Goal: Task Accomplishment & Management: Use online tool/utility

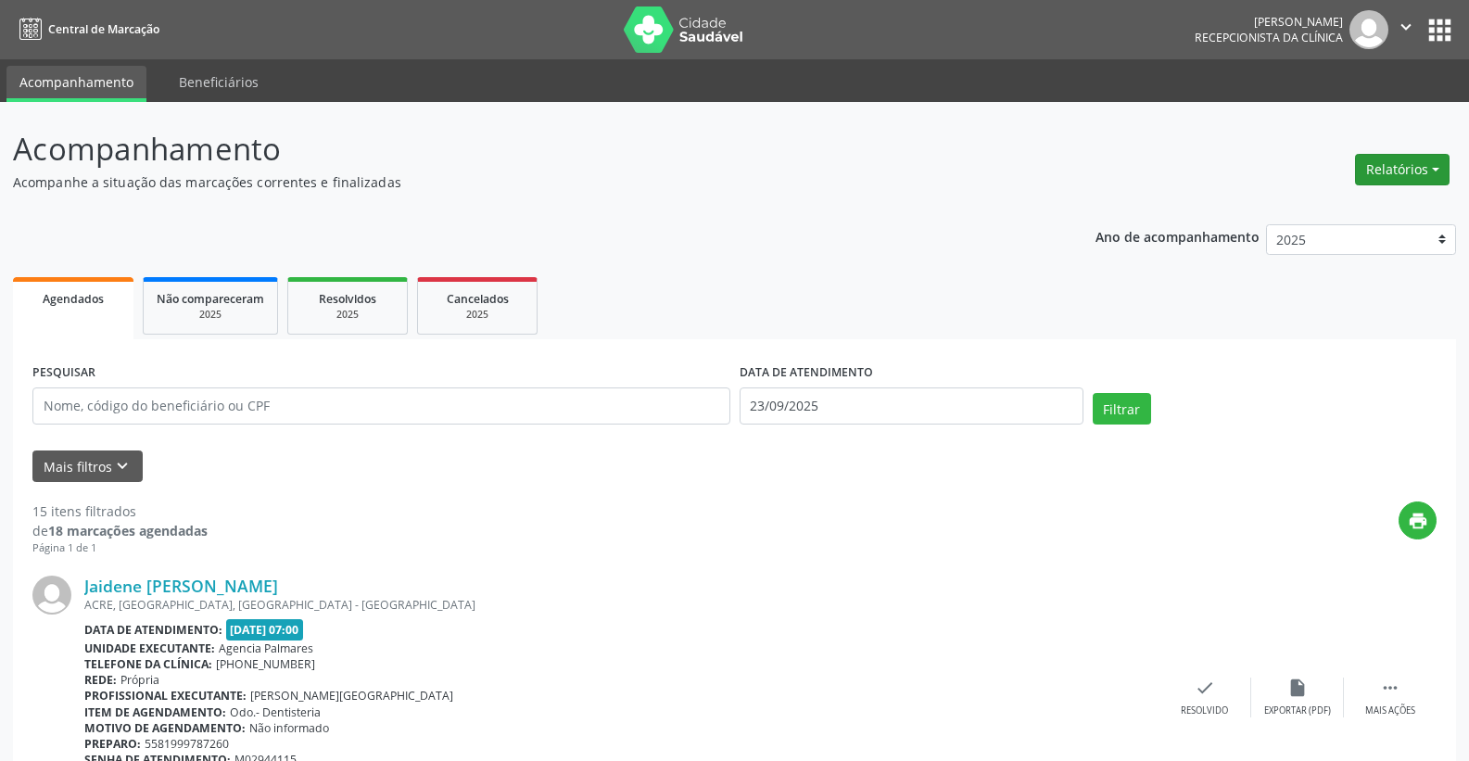
click at [1428, 164] on button "Relatórios" at bounding box center [1402, 170] width 95 height 32
click at [1328, 209] on link "Agendamentos" at bounding box center [1350, 209] width 199 height 26
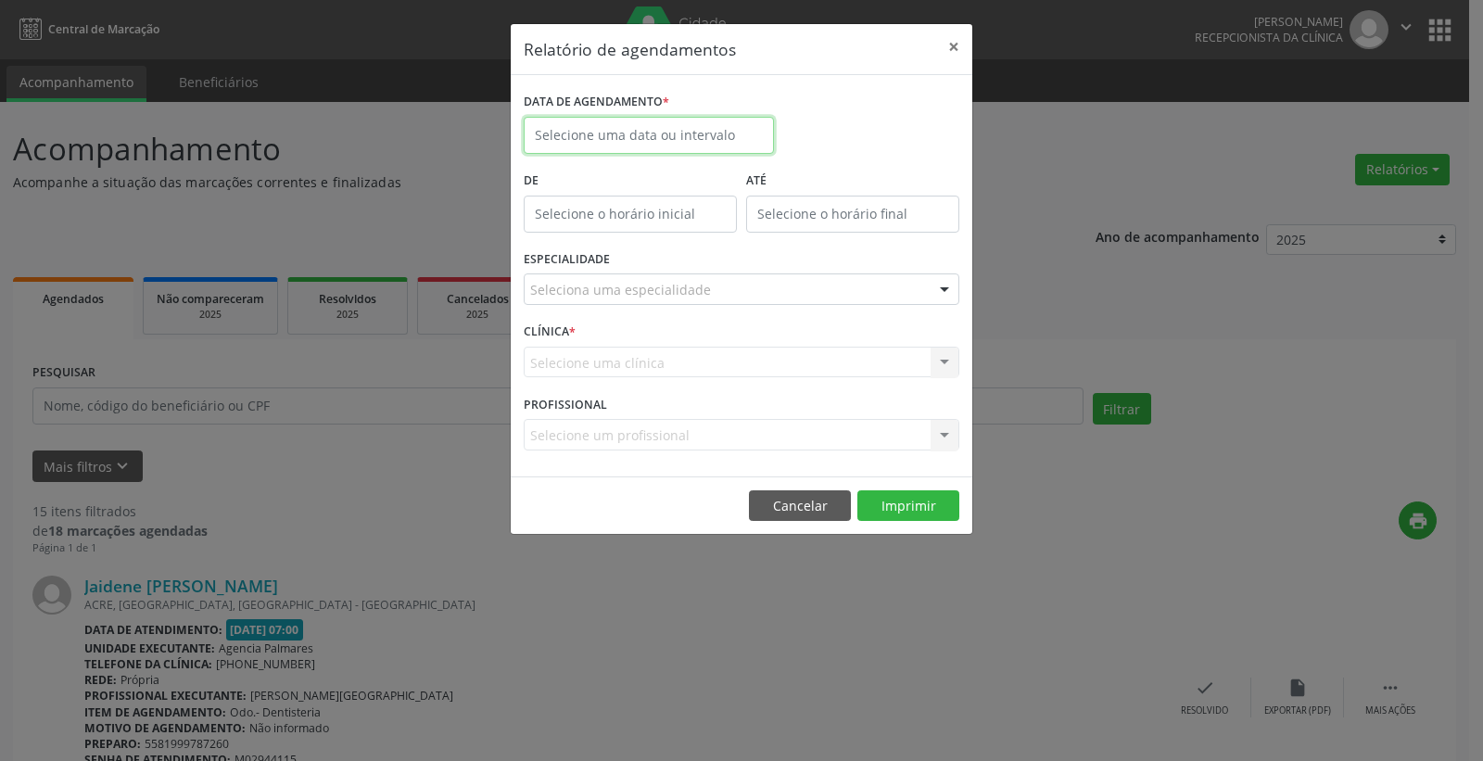
click at [712, 138] on input "text" at bounding box center [649, 135] width 250 height 37
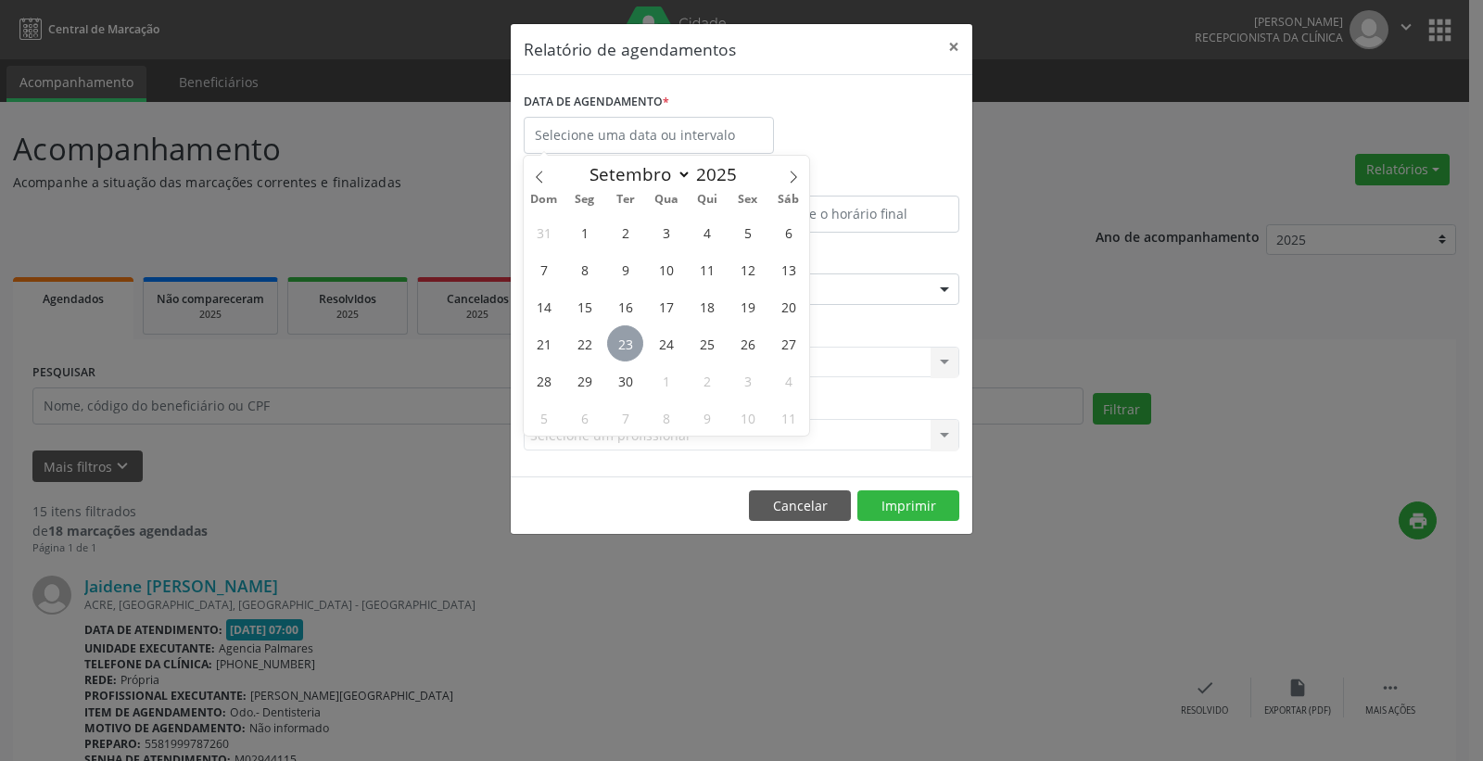
click at [627, 348] on span "23" at bounding box center [625, 343] width 36 height 36
type input "23/09/2025"
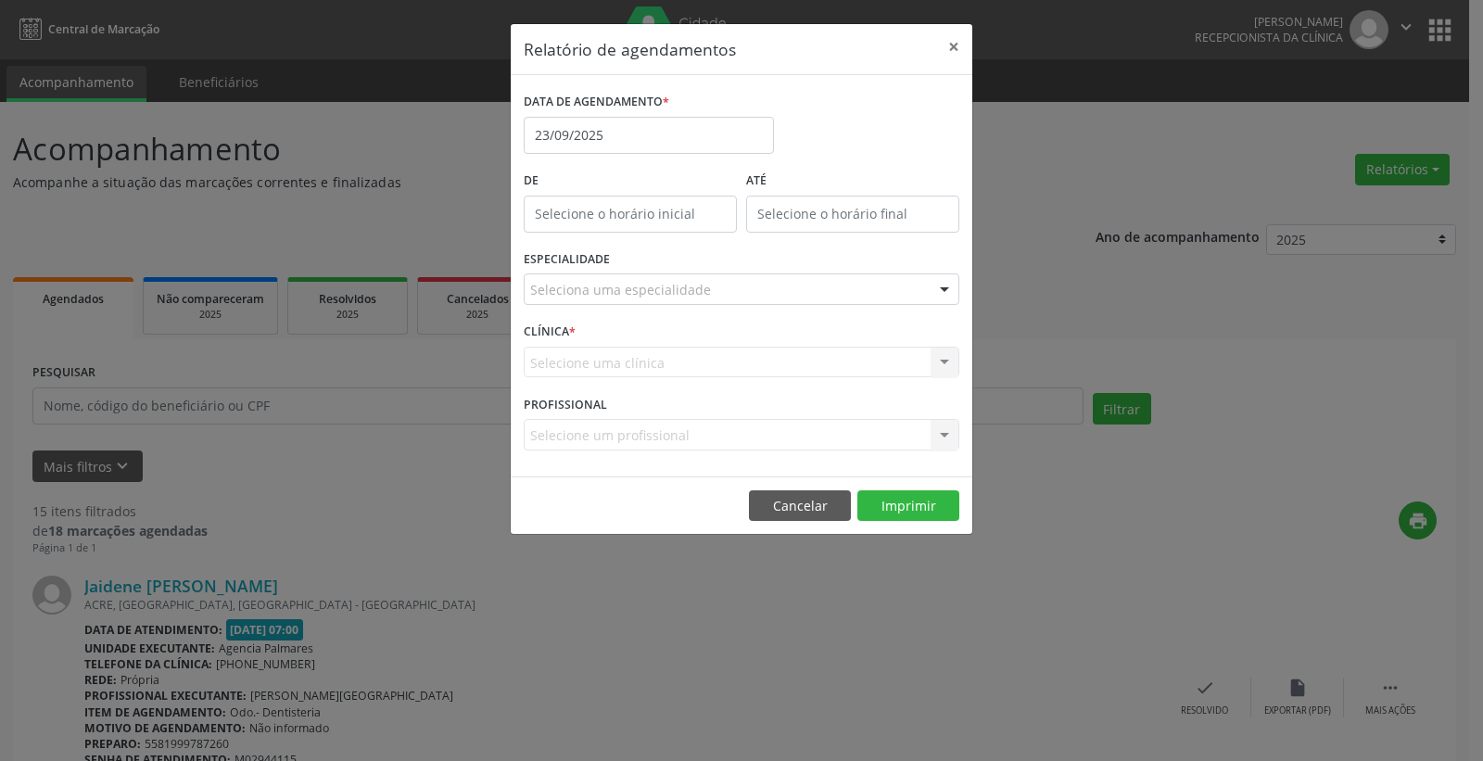
click at [947, 286] on div at bounding box center [944, 290] width 28 height 32
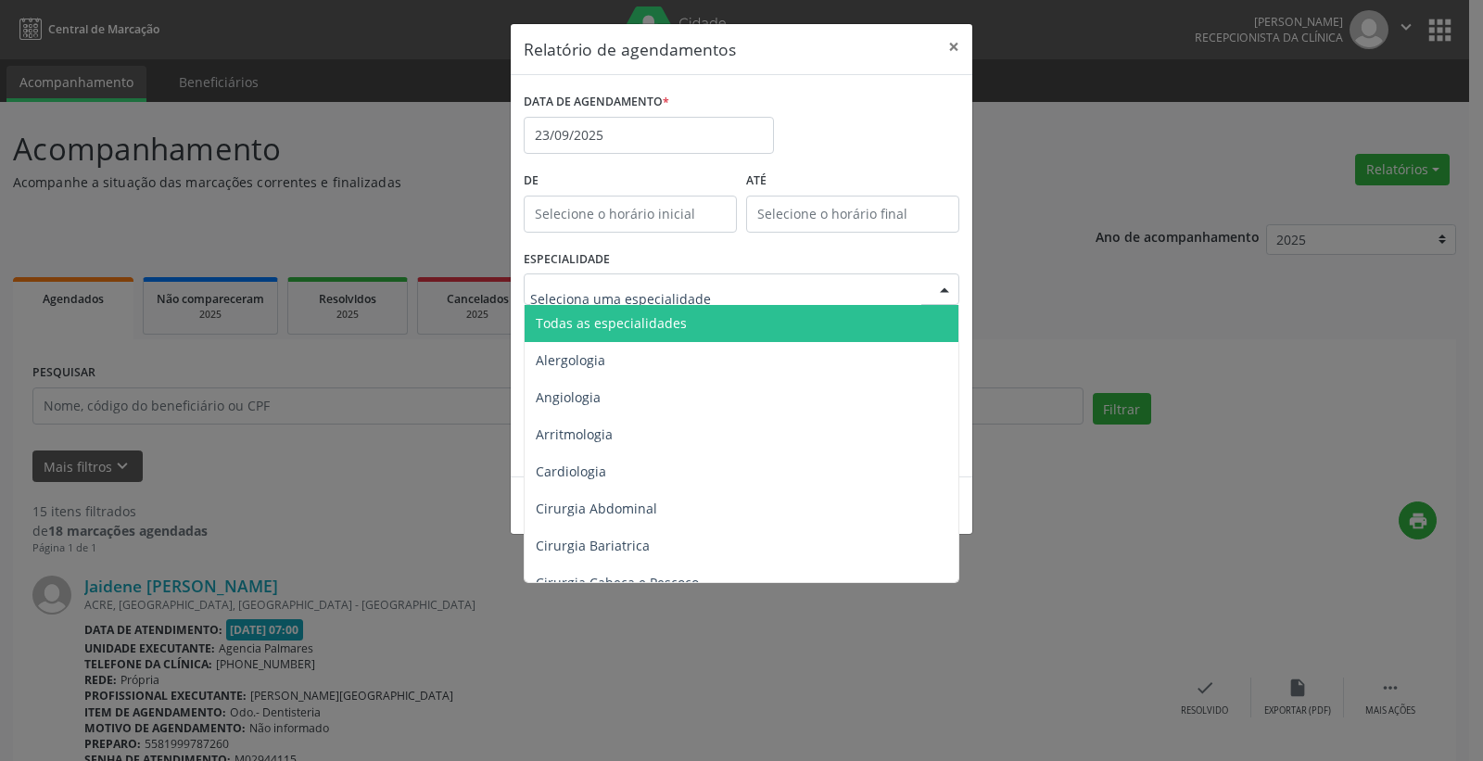
click at [772, 322] on span "Todas as especialidades" at bounding box center [742, 323] width 436 height 37
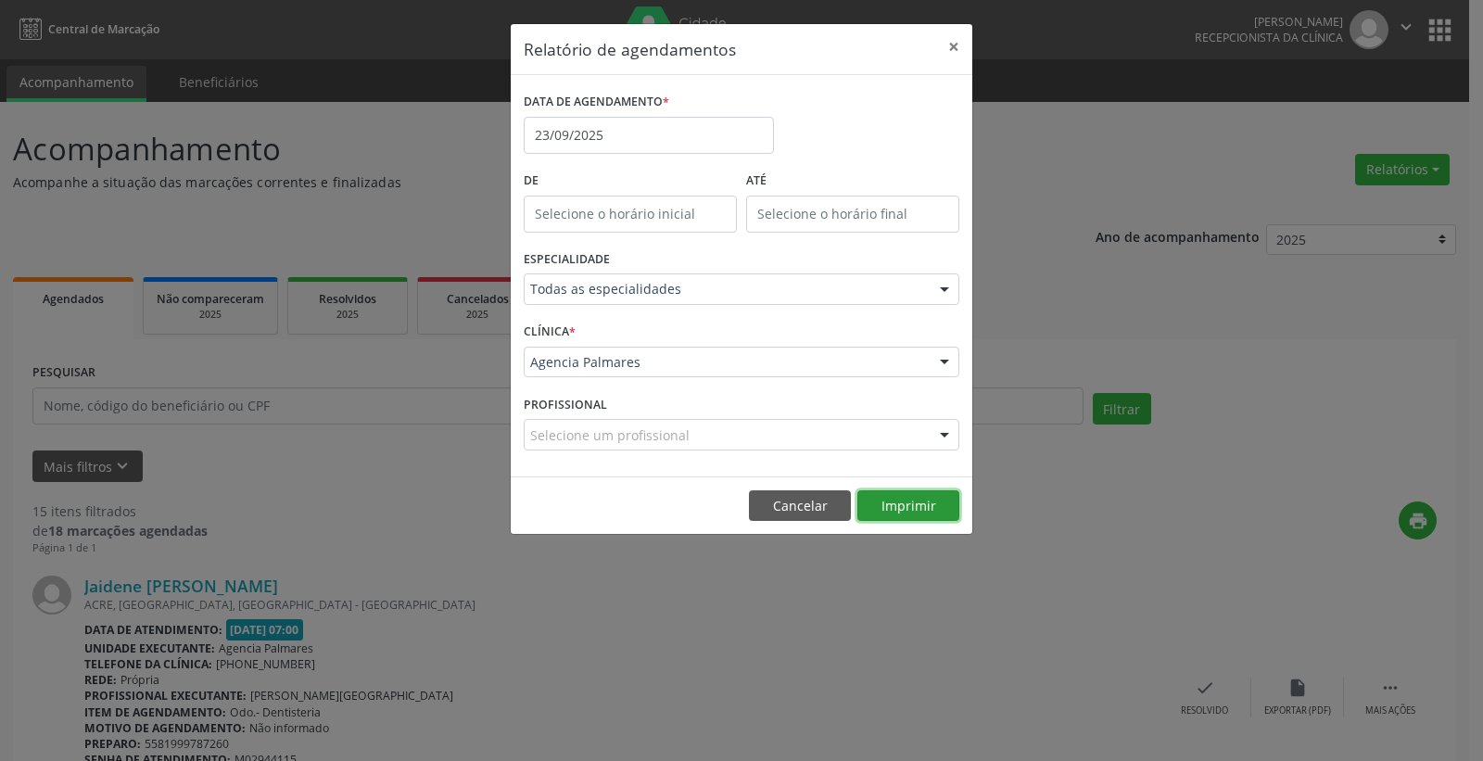
click at [903, 502] on button "Imprimir" at bounding box center [908, 506] width 102 height 32
click at [951, 44] on button "×" at bounding box center [953, 46] width 37 height 45
